Goal: Task Accomplishment & Management: Complete application form

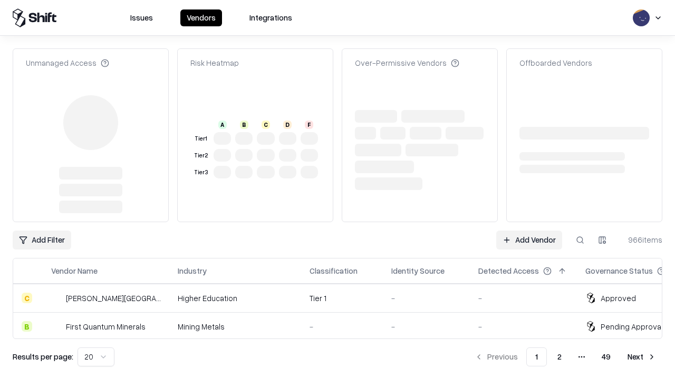
click at [529, 231] on link "Add Vendor" at bounding box center [529, 240] width 66 height 19
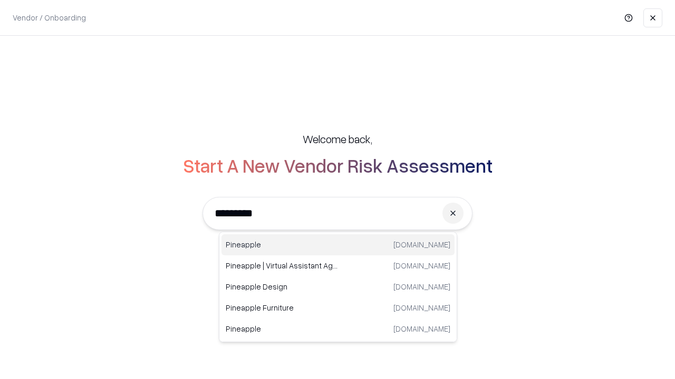
click at [338, 245] on div "Pineapple pineappleenergy.com" at bounding box center [337, 245] width 233 height 21
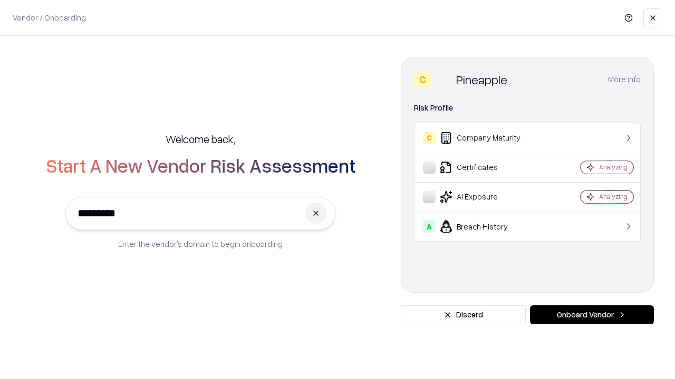
type input "*********"
click at [591, 315] on button "Onboard Vendor" at bounding box center [592, 315] width 124 height 19
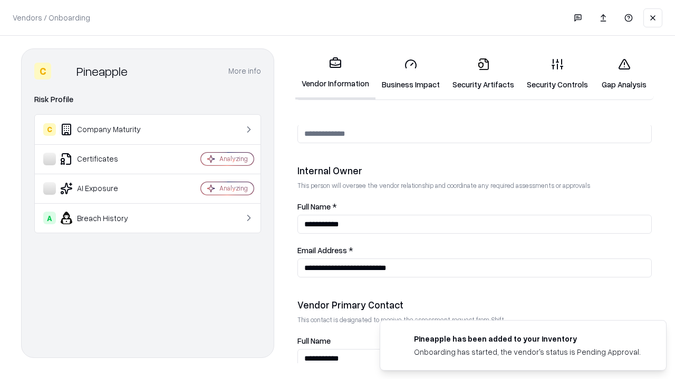
scroll to position [546, 0]
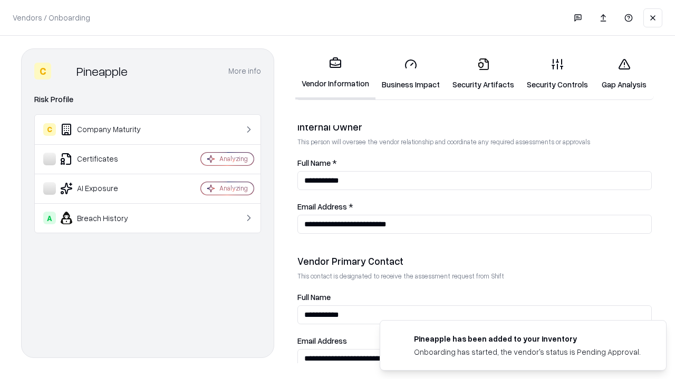
click at [411, 74] on link "Business Impact" at bounding box center [410, 74] width 71 height 49
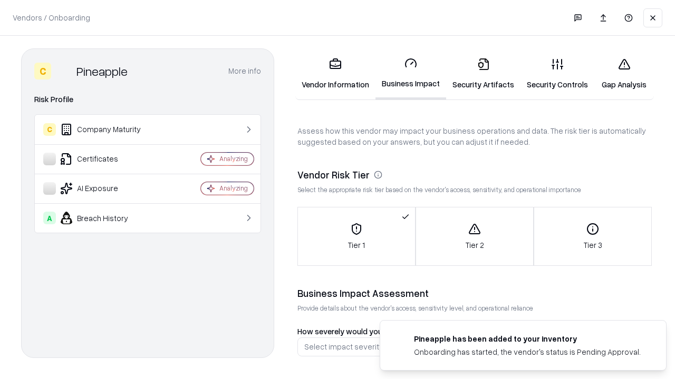
click at [483, 74] on link "Security Artifacts" at bounding box center [483, 74] width 74 height 49
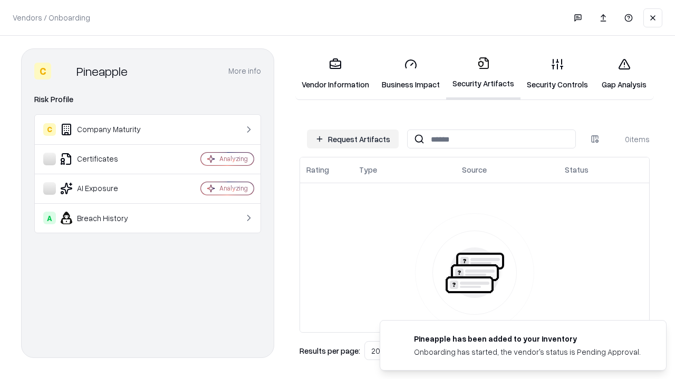
click at [353, 139] on button "Request Artifacts" at bounding box center [353, 139] width 92 height 19
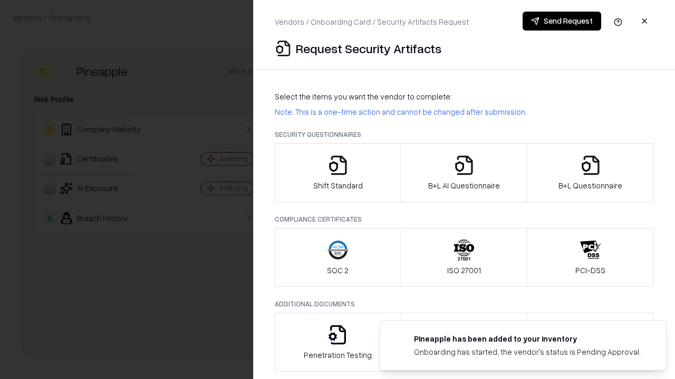
click at [337, 173] on icon "button" at bounding box center [337, 165] width 21 height 21
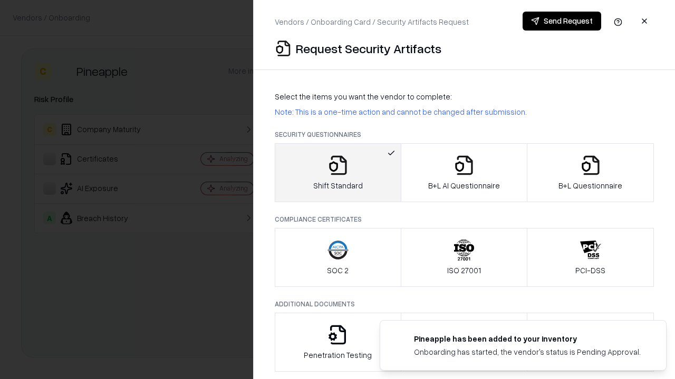
click at [561, 21] on button "Send Request" at bounding box center [561, 21] width 79 height 19
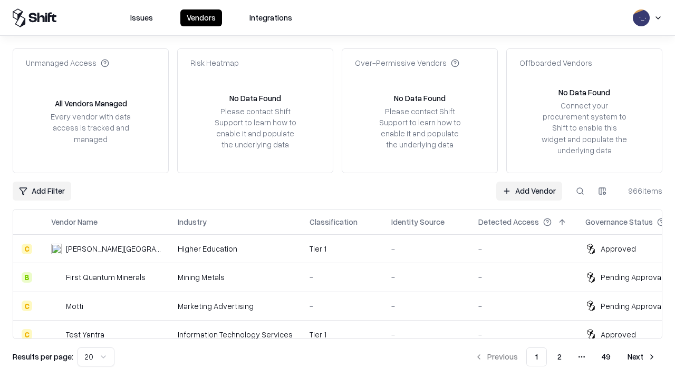
click at [580, 191] on button at bounding box center [579, 191] width 19 height 19
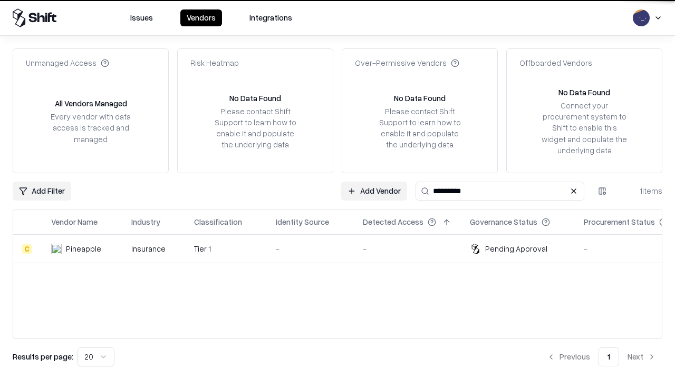
type input "*********"
click at [344, 249] on div "-" at bounding box center [311, 248] width 70 height 11
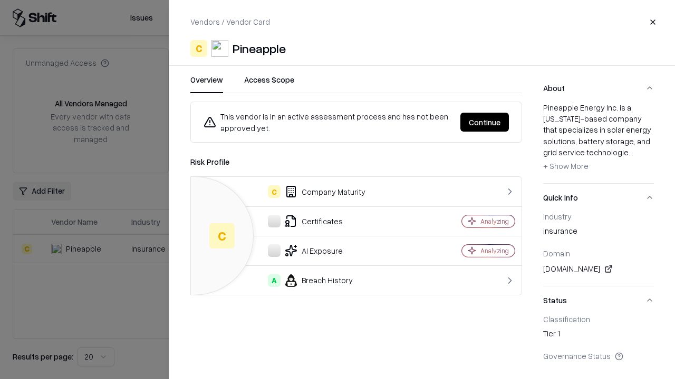
click at [484, 122] on button "Continue" at bounding box center [484, 122] width 48 height 19
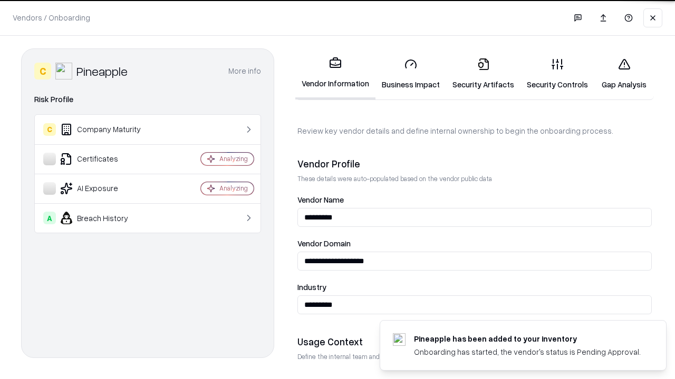
click at [483, 74] on link "Security Artifacts" at bounding box center [483, 74] width 74 height 49
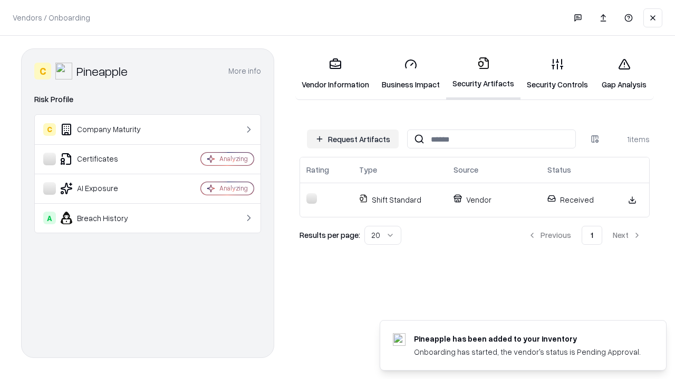
click at [623, 74] on link "Gap Analysis" at bounding box center [624, 74] width 60 height 49
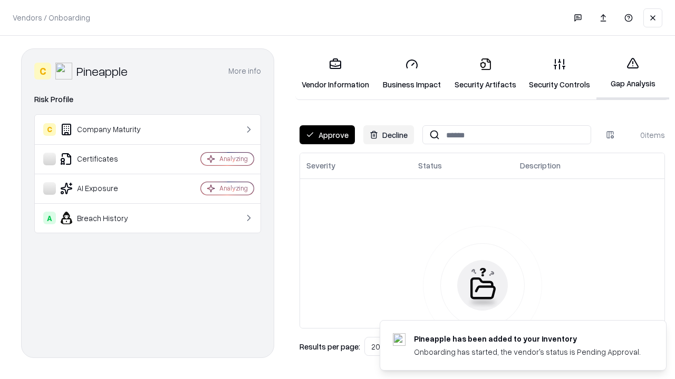
click at [327, 135] on button "Approve" at bounding box center [326, 134] width 55 height 19
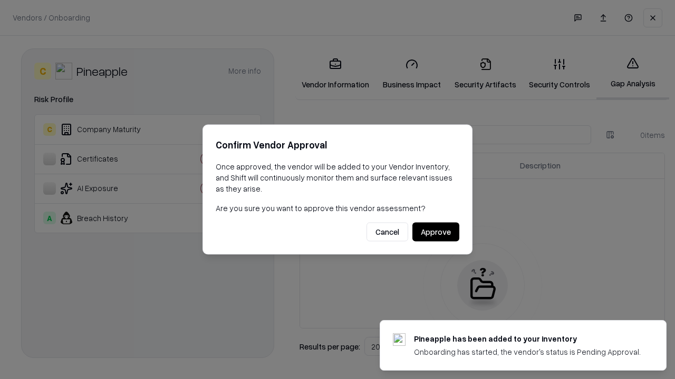
click at [435, 232] on button "Approve" at bounding box center [435, 232] width 47 height 19
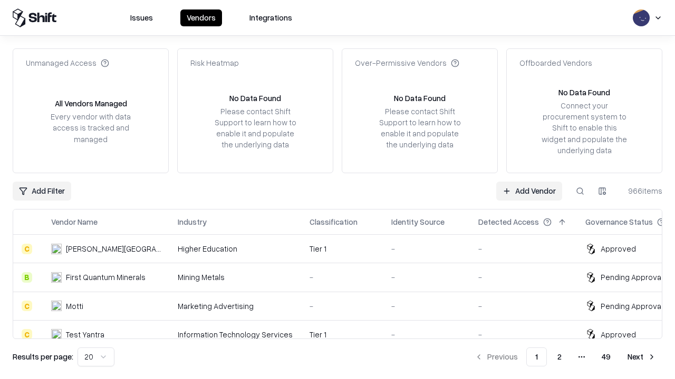
type input "*********"
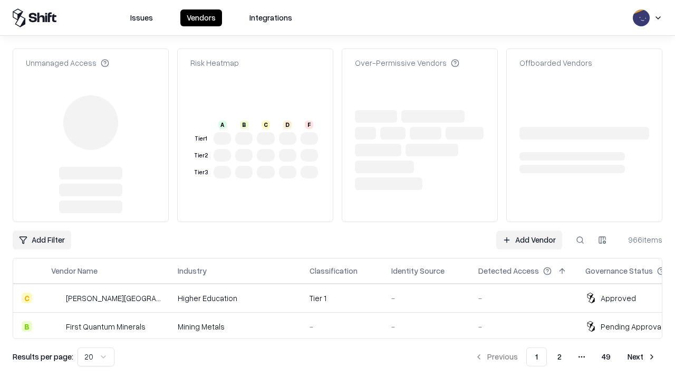
click at [529, 231] on link "Add Vendor" at bounding box center [529, 240] width 66 height 19
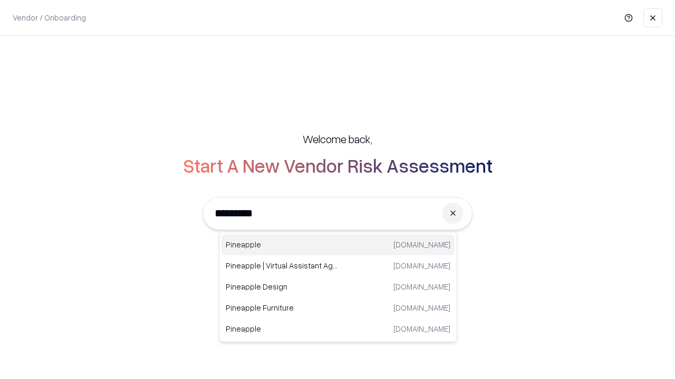
click at [338, 245] on div "Pineapple [DOMAIN_NAME]" at bounding box center [337, 245] width 233 height 21
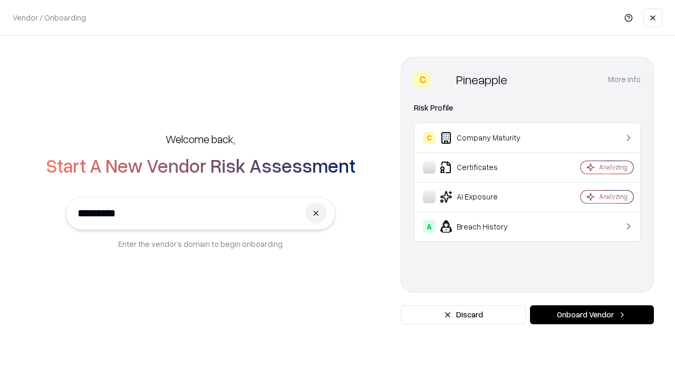
type input "*********"
click at [591, 315] on button "Onboard Vendor" at bounding box center [592, 315] width 124 height 19
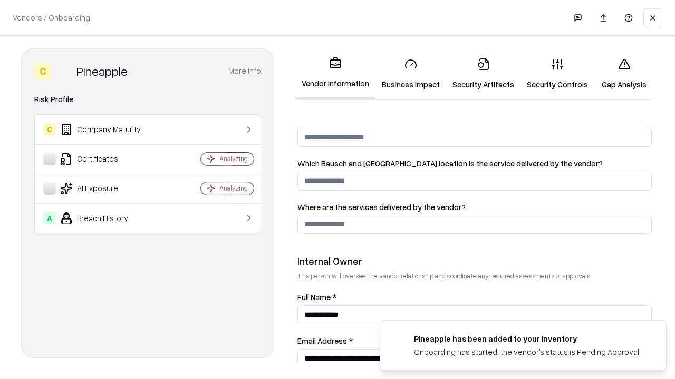
scroll to position [546, 0]
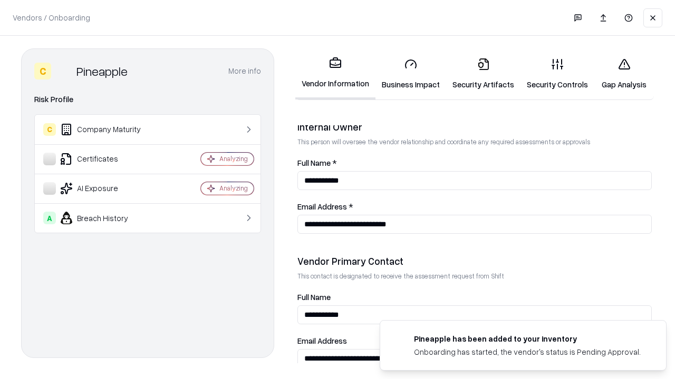
click at [623, 74] on link "Gap Analysis" at bounding box center [624, 74] width 60 height 49
